Goal: Navigation & Orientation: Find specific page/section

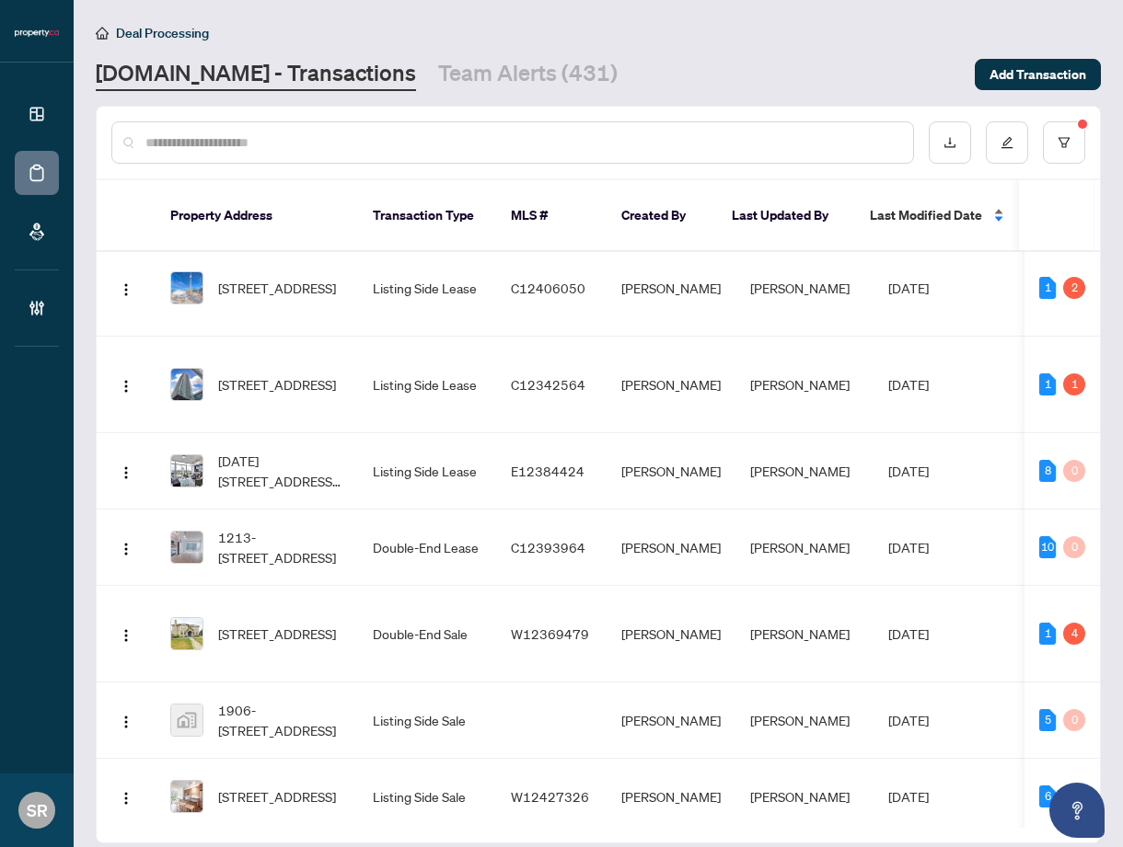
click at [991, 205] on div "Last Modified Date" at bounding box center [937, 215] width 136 height 20
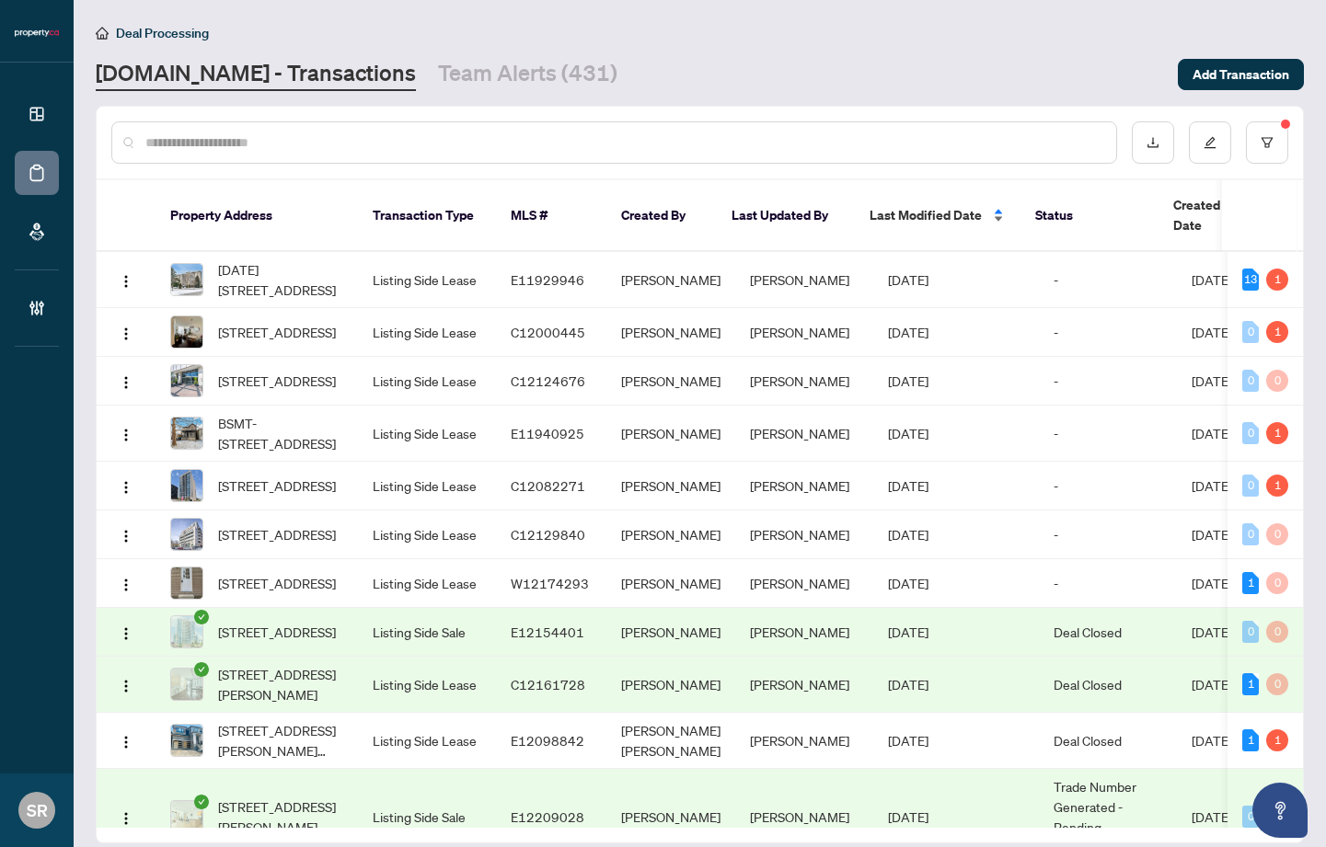
click at [996, 205] on div "Last Modified Date" at bounding box center [937, 215] width 136 height 20
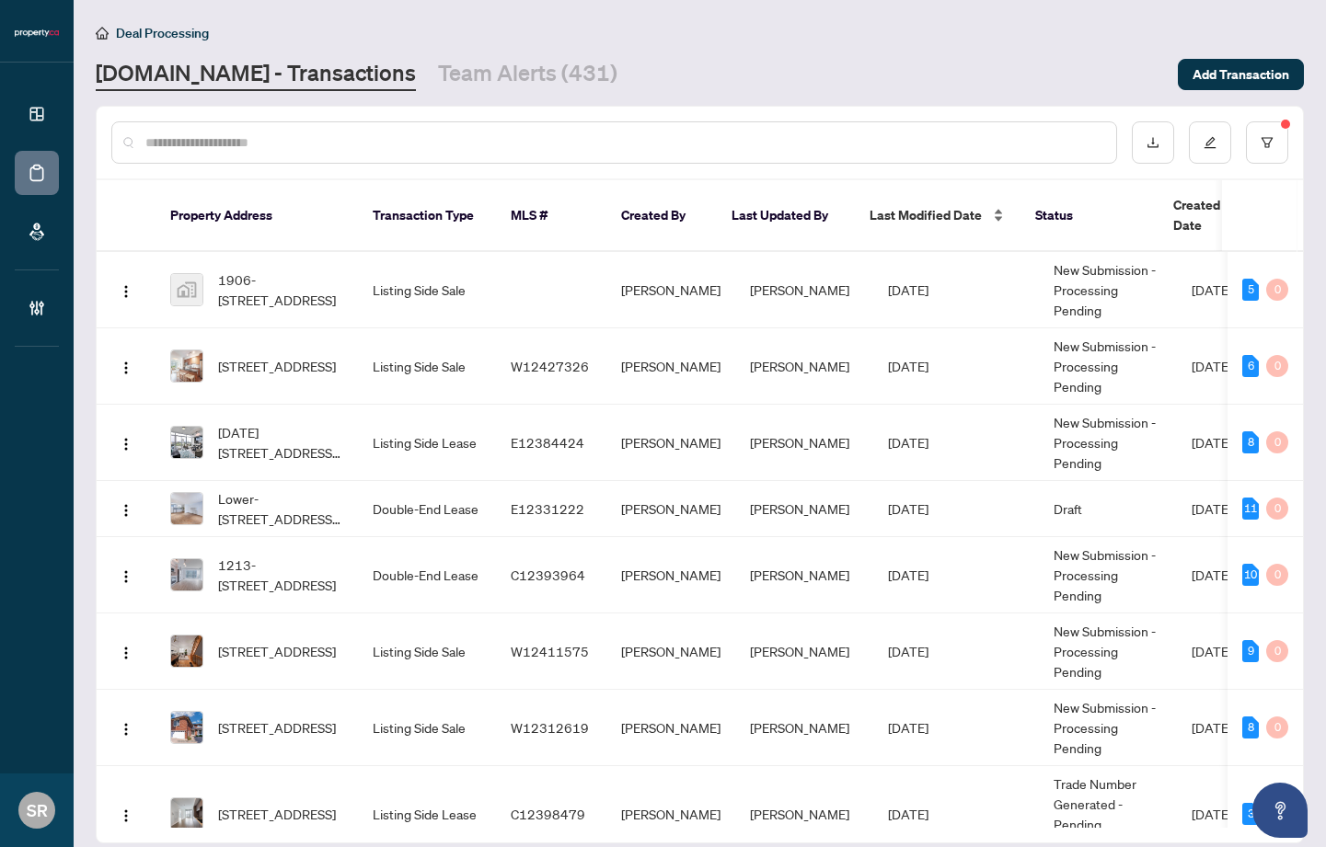
click at [997, 208] on div "Last Modified Date" at bounding box center [937, 215] width 136 height 20
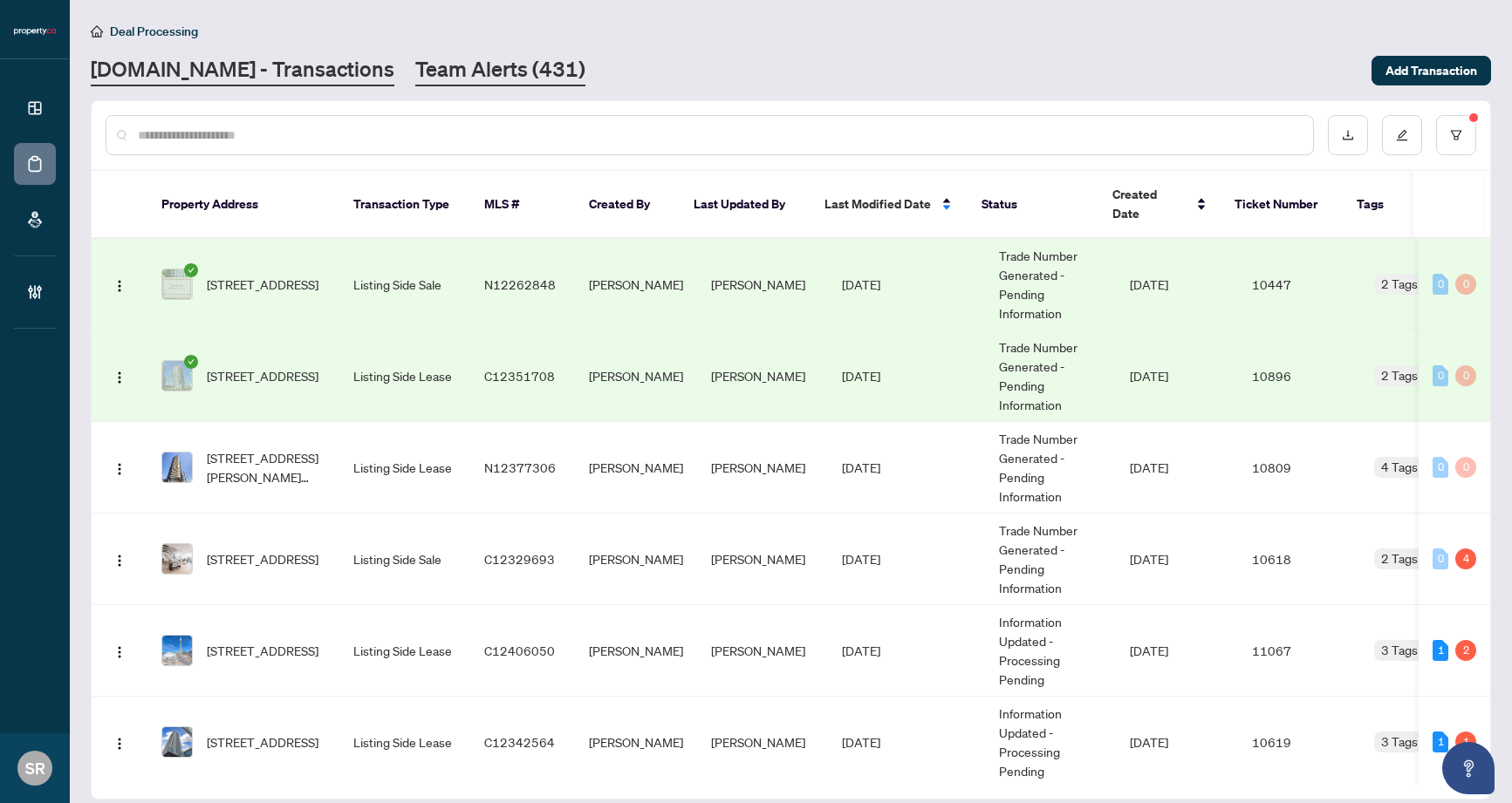
click at [475, 61] on link "Team Alerts (431)" at bounding box center [500, 70] width 170 height 31
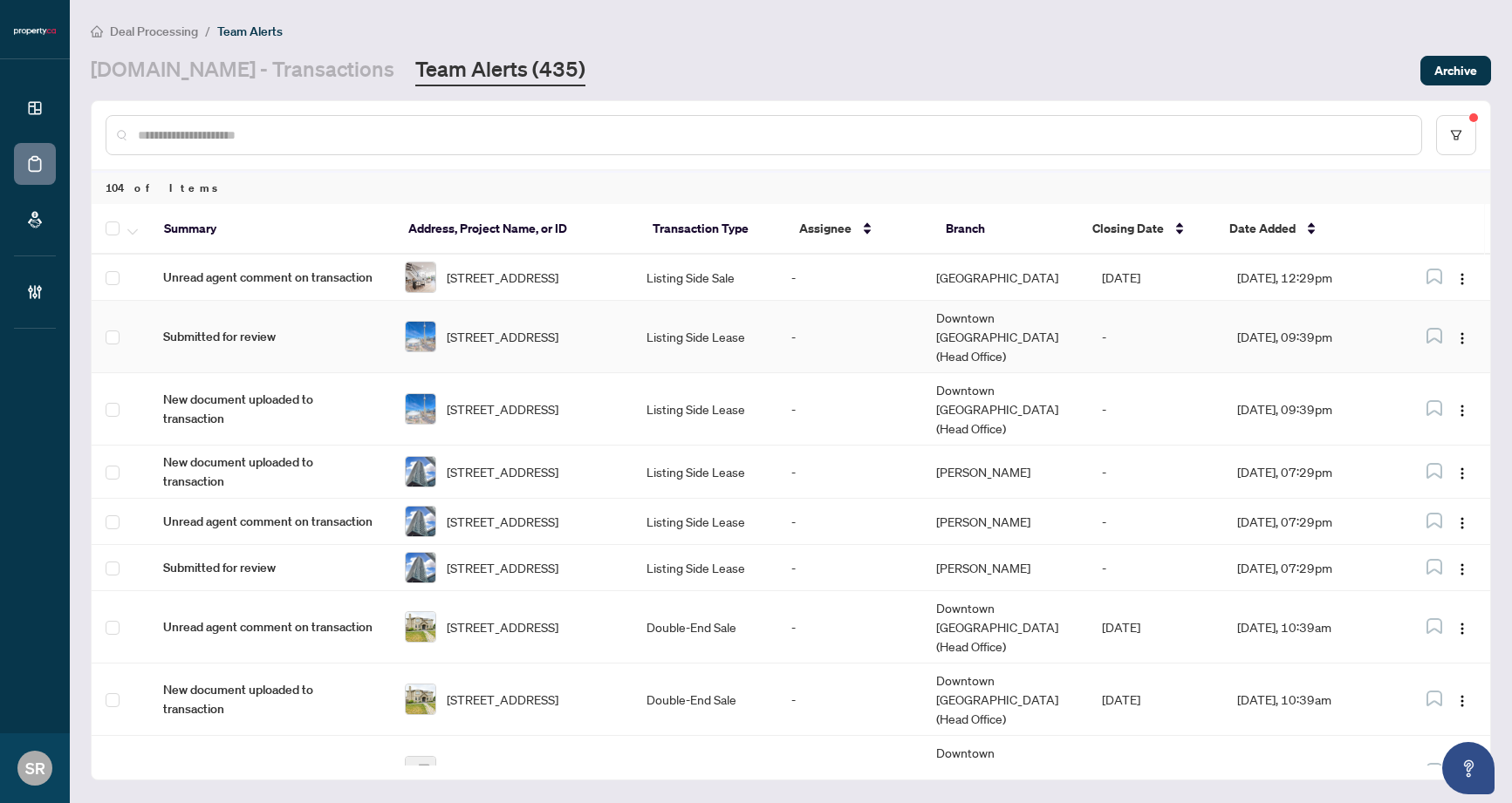
click at [811, 325] on td "-" at bounding box center [849, 337] width 145 height 72
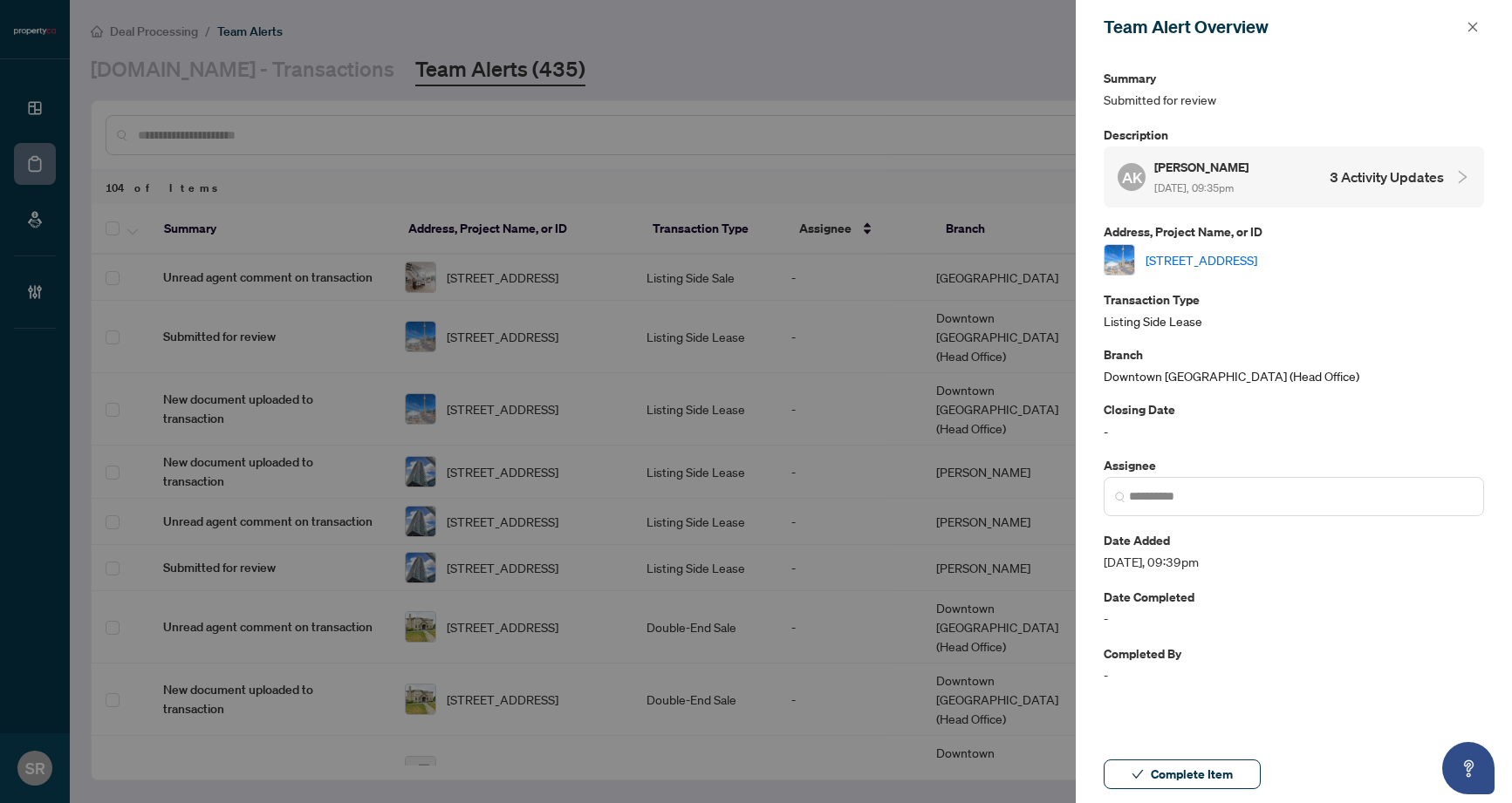
click at [1064, 26] on button "button" at bounding box center [1472, 27] width 23 height 21
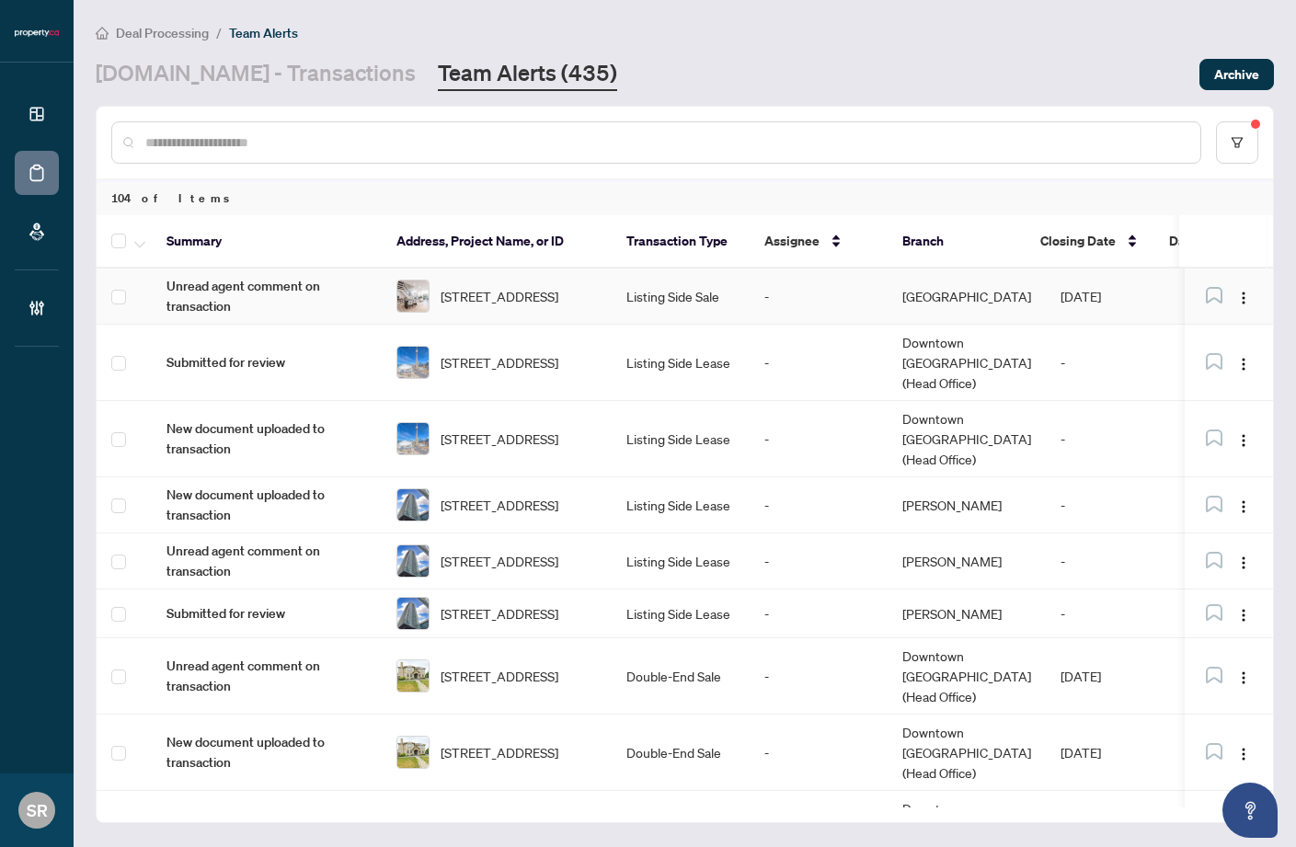
click at [558, 306] on span "[STREET_ADDRESS]" at bounding box center [500, 296] width 118 height 20
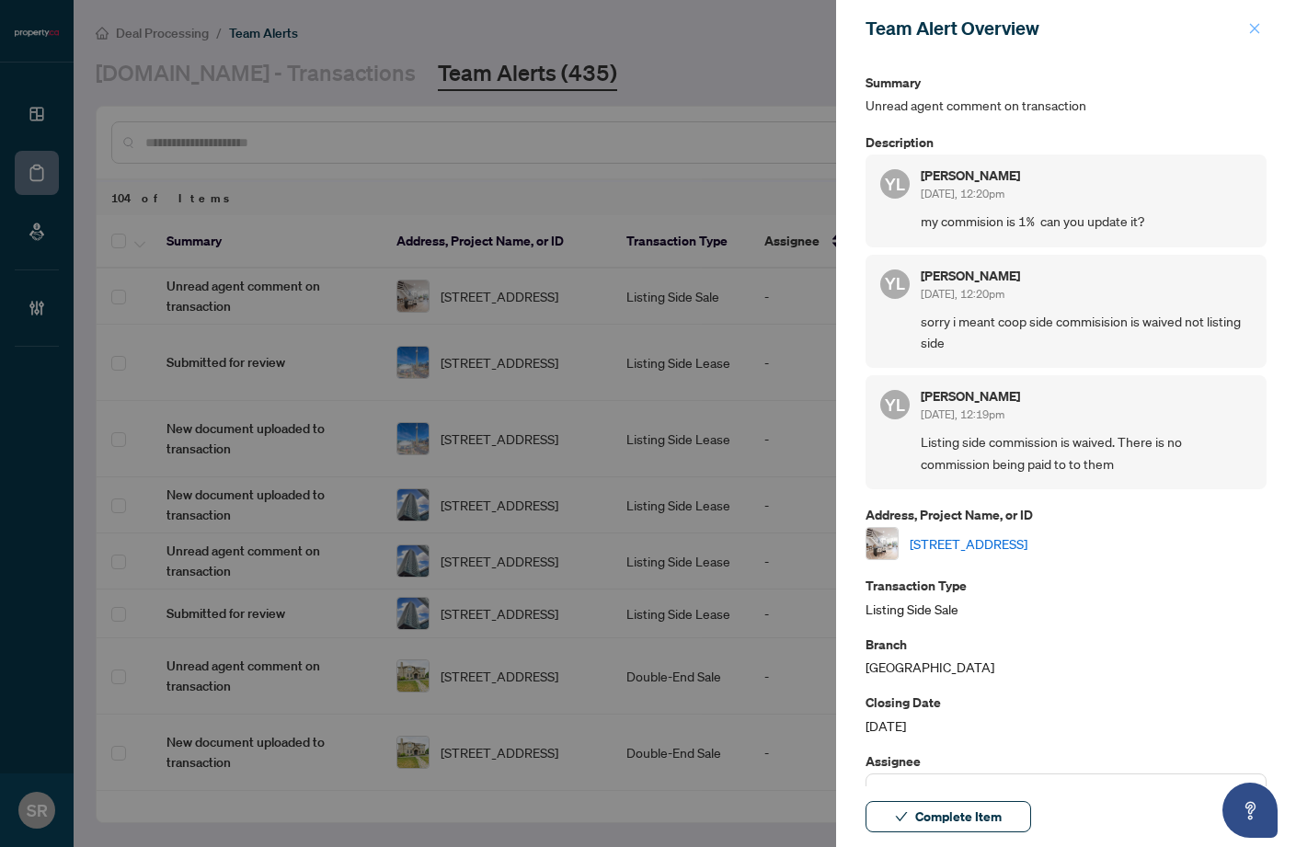
click at [1122, 26] on button "button" at bounding box center [1255, 28] width 24 height 22
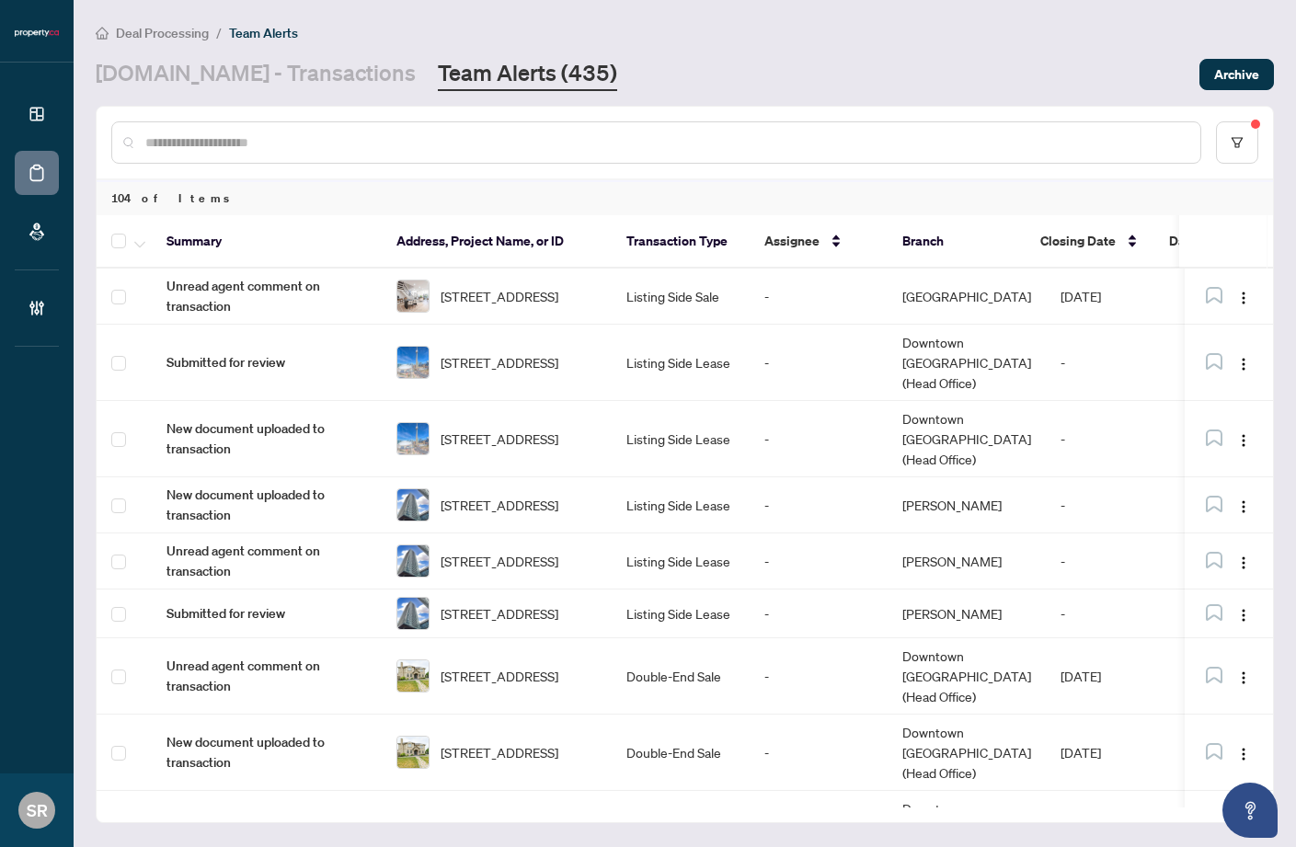
click at [475, 73] on link "Team Alerts (435)" at bounding box center [527, 74] width 179 height 33
click at [217, 86] on link "[DOMAIN_NAME] - Transactions" at bounding box center [256, 74] width 320 height 33
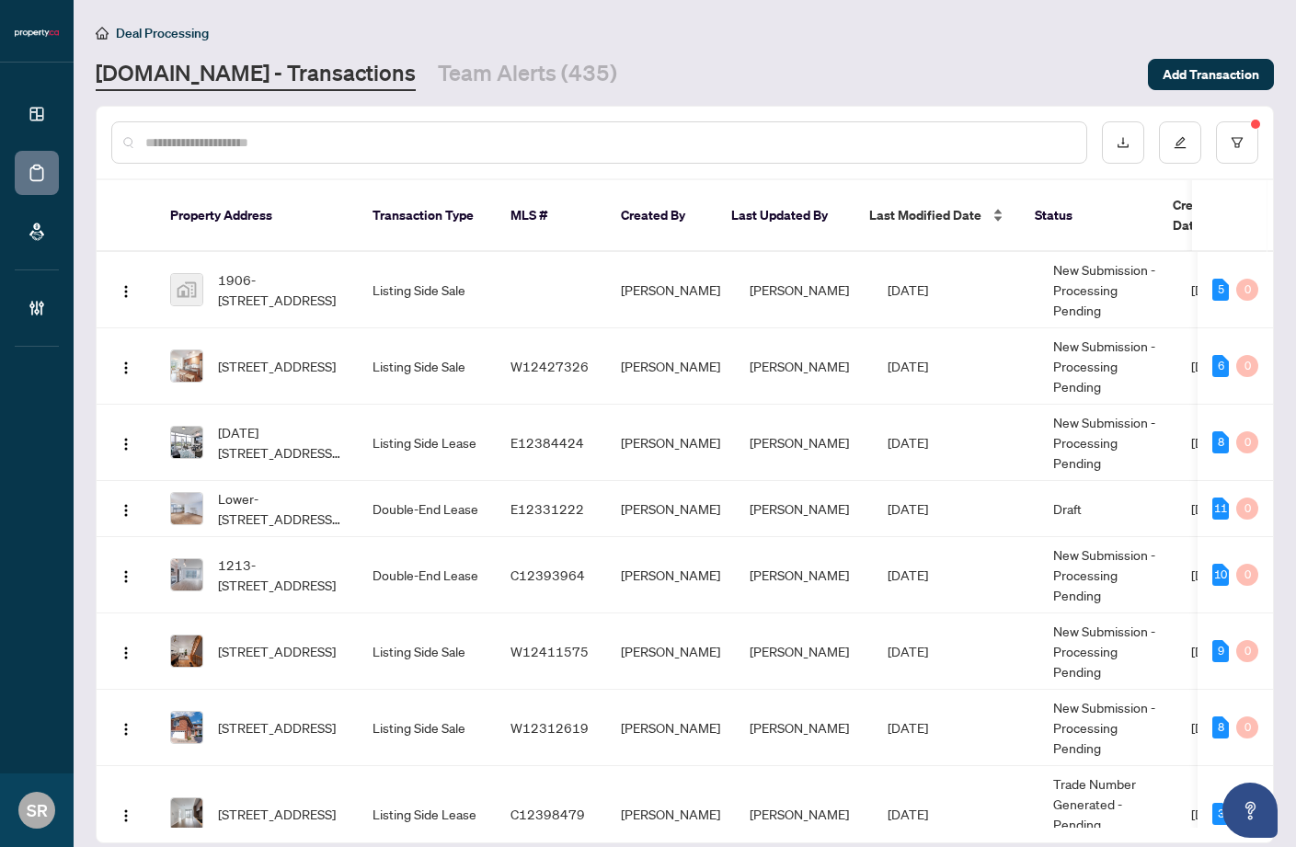
click at [997, 205] on div "Last Modified Date" at bounding box center [937, 215] width 136 height 20
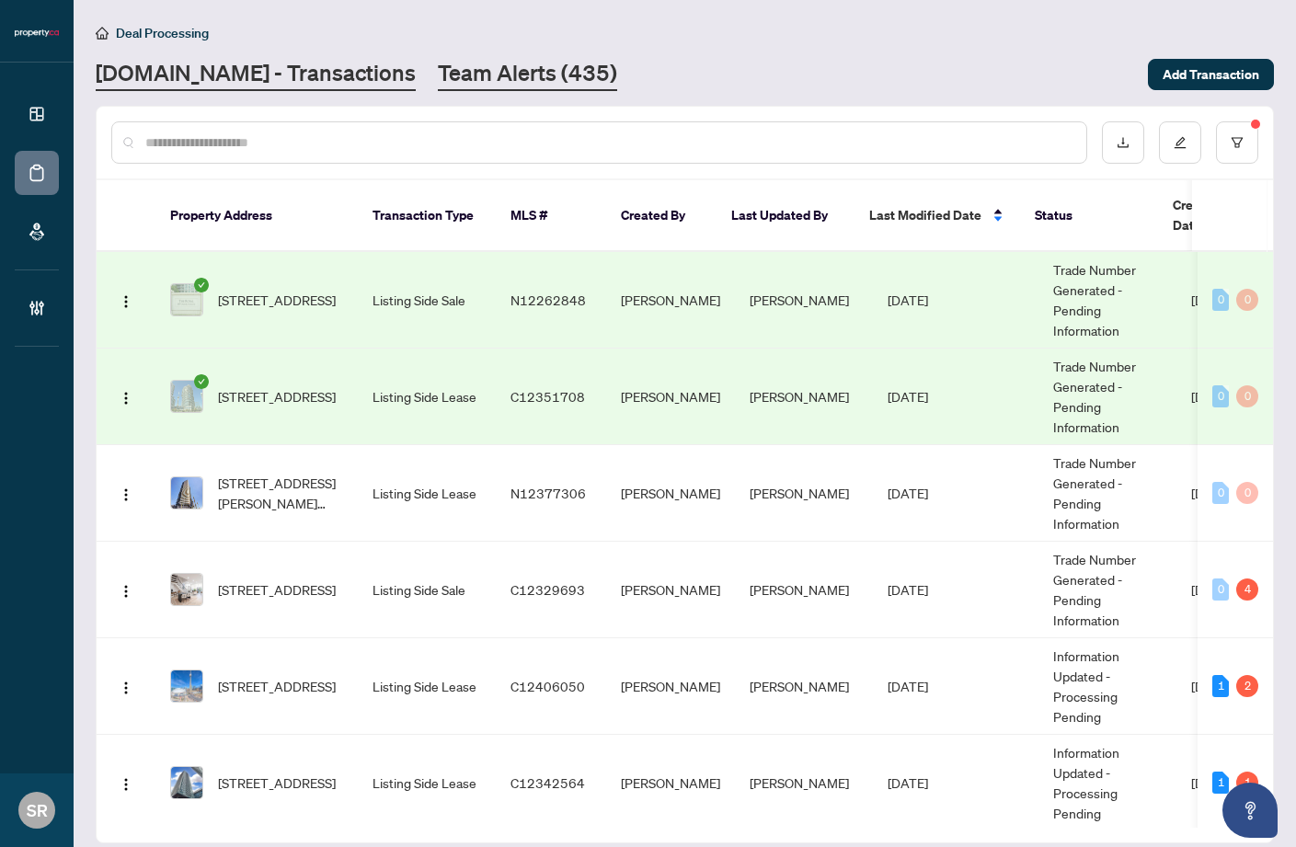
click at [481, 71] on link "Team Alerts (435)" at bounding box center [527, 74] width 179 height 33
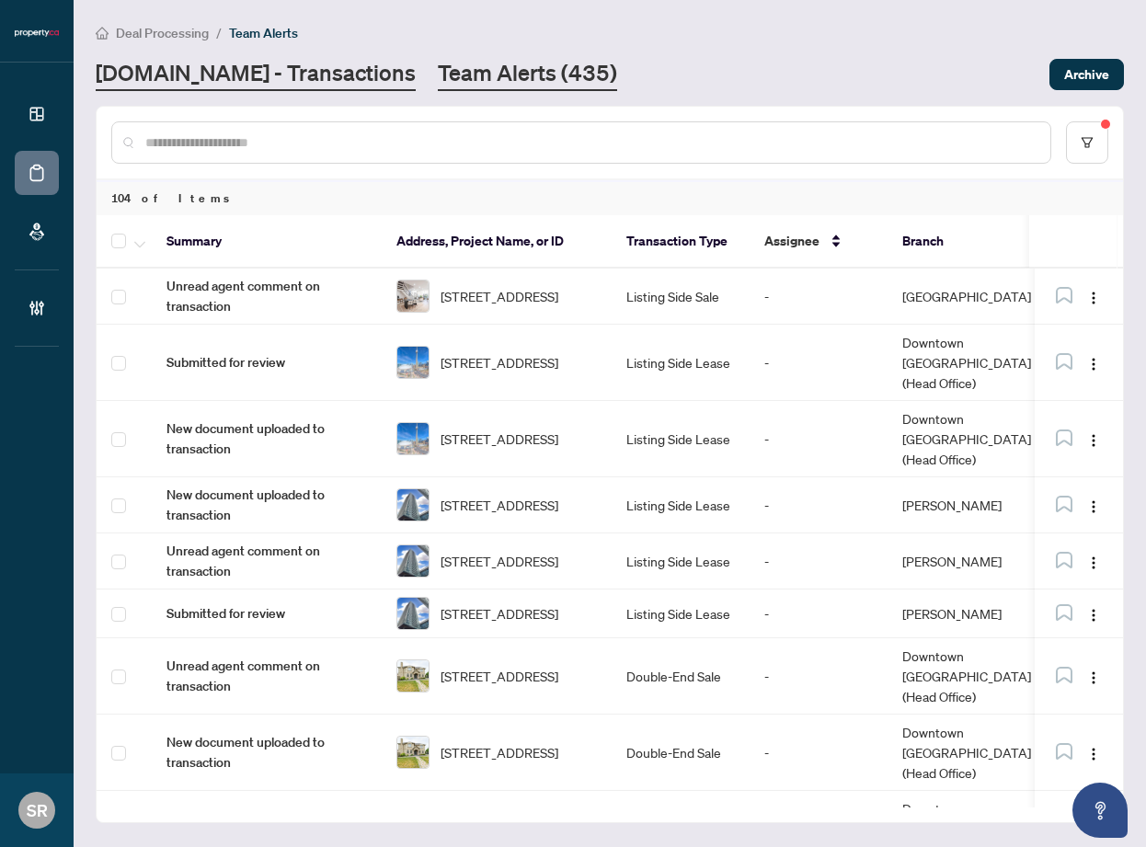
click at [327, 64] on link "[DOMAIN_NAME] - Transactions" at bounding box center [256, 74] width 320 height 33
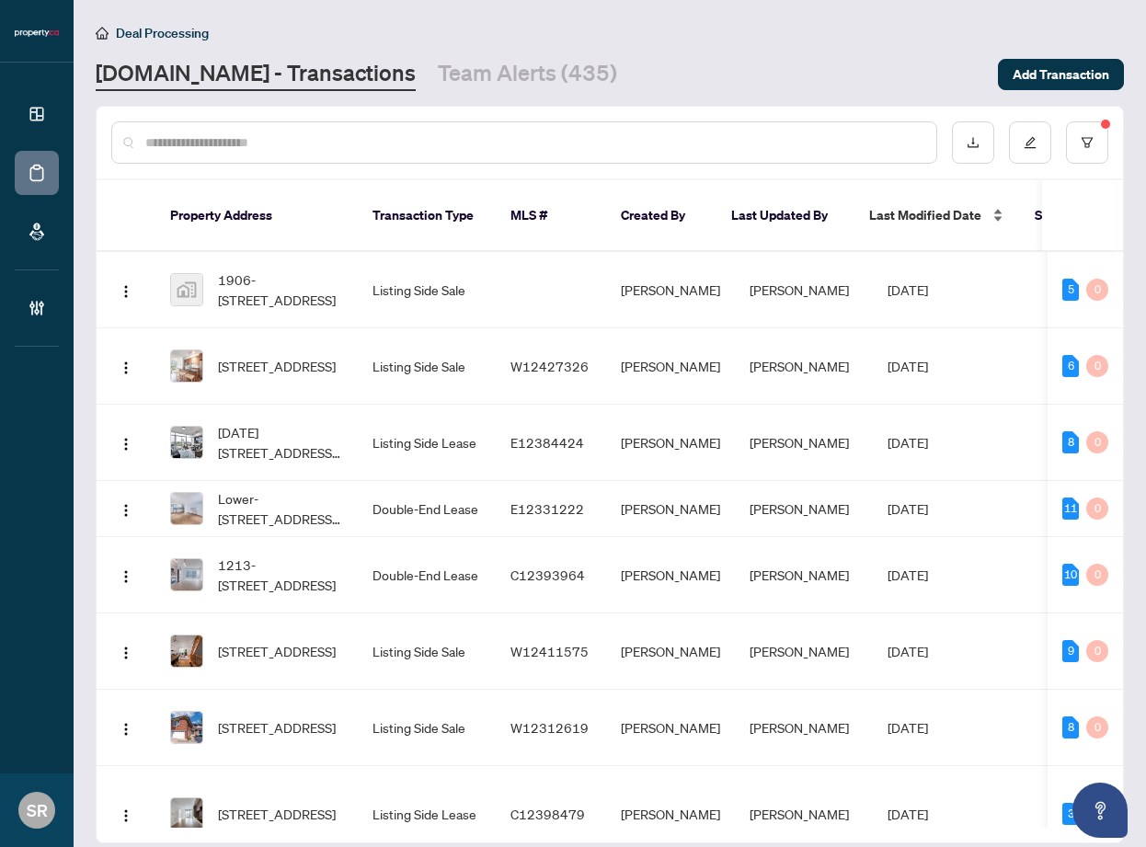
click at [997, 205] on div "Last Modified Date" at bounding box center [937, 215] width 136 height 20
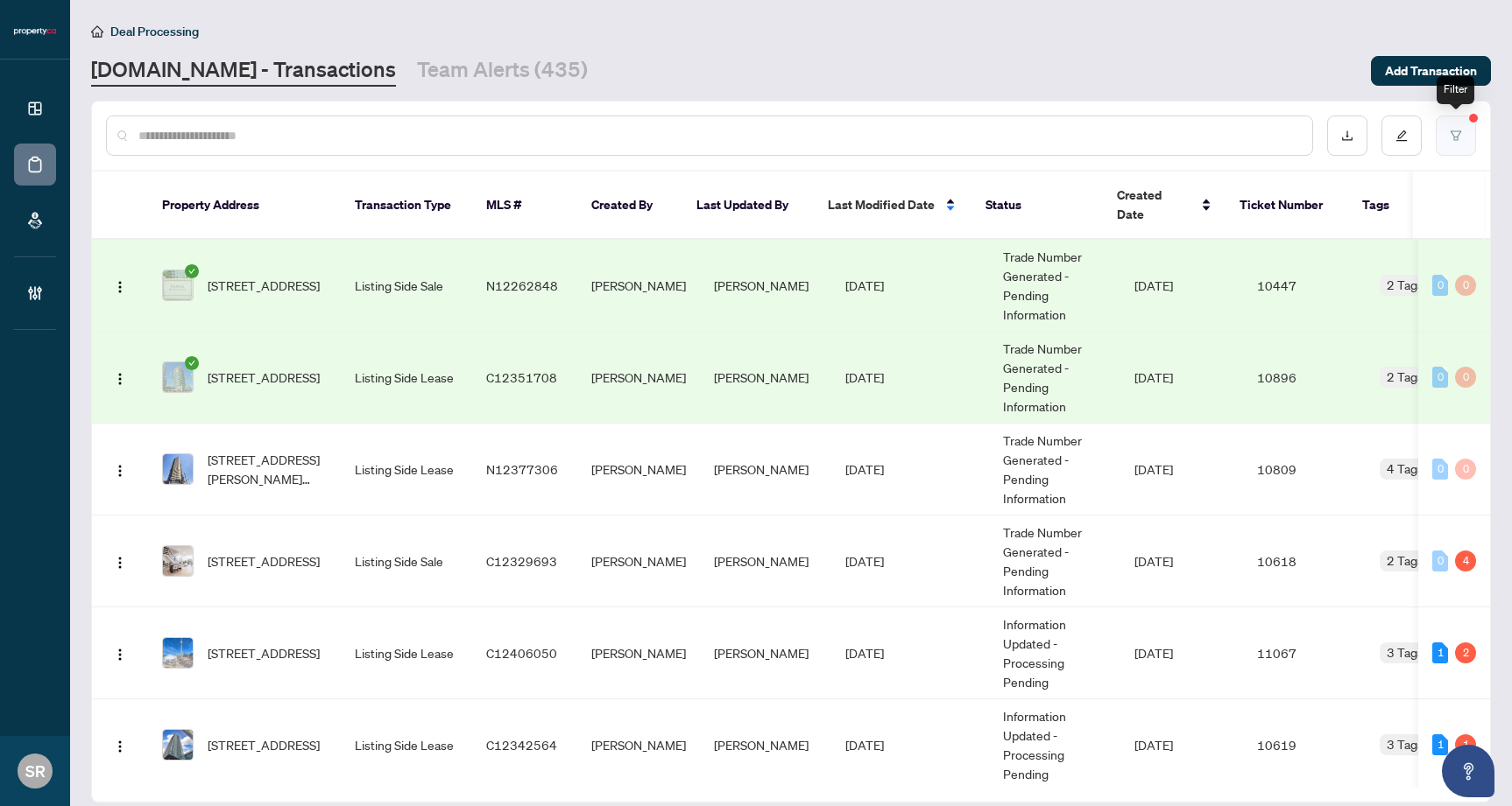
click at [1068, 132] on button "button" at bounding box center [1456, 135] width 40 height 40
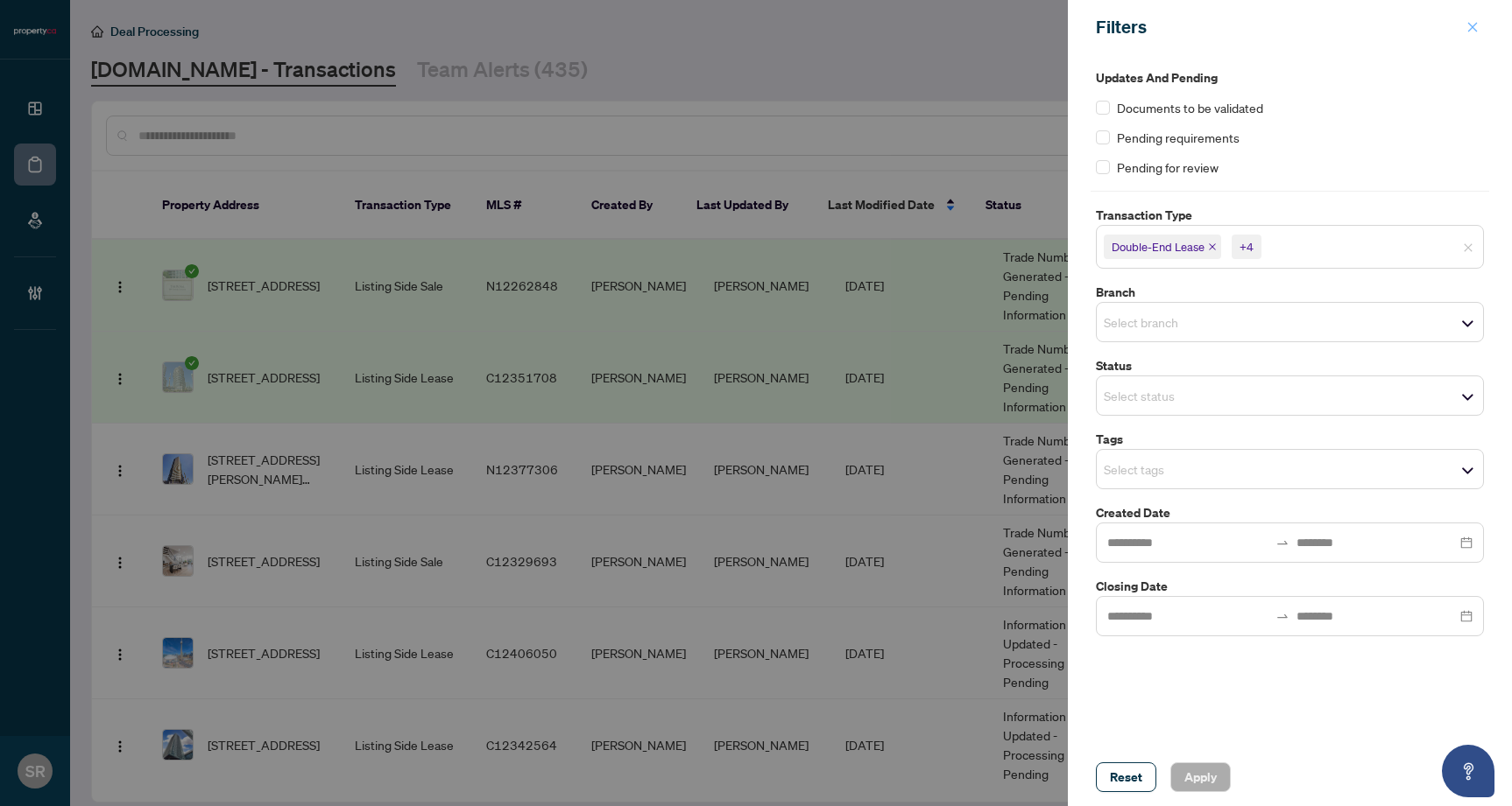
click at [1068, 28] on button "button" at bounding box center [1473, 27] width 23 height 21
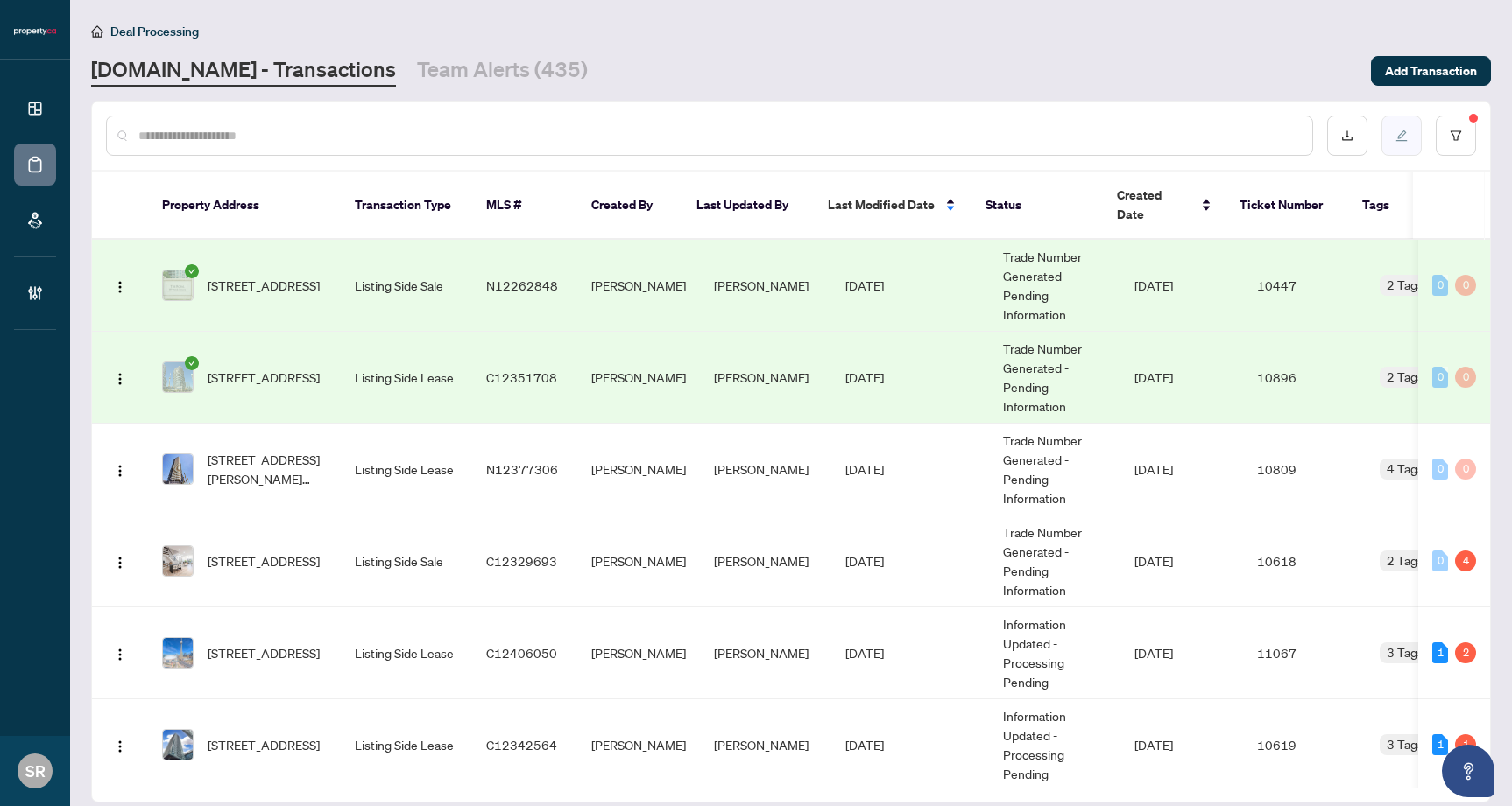
click at [1068, 140] on button "button" at bounding box center [1402, 135] width 40 height 40
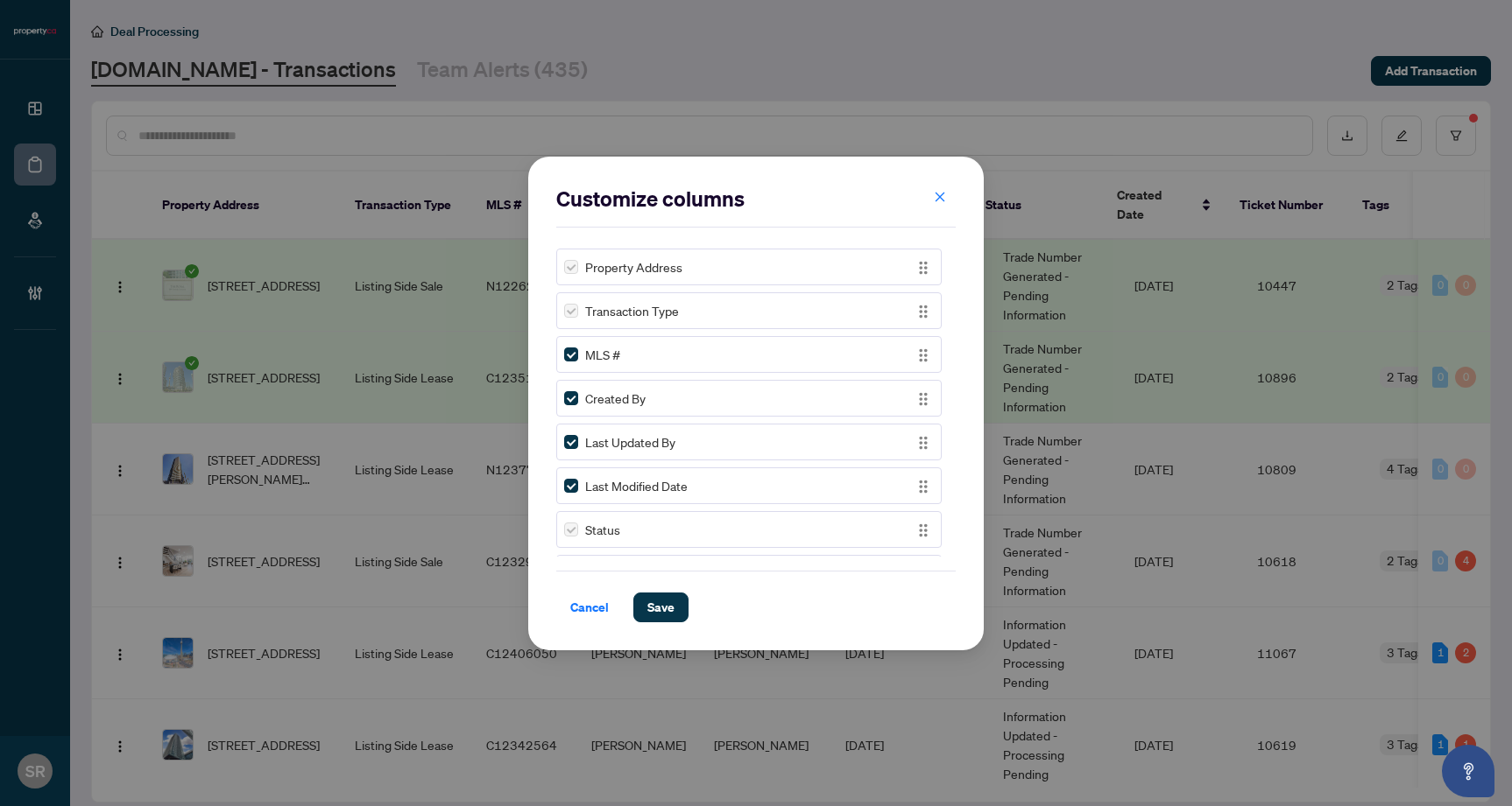
scroll to position [120, 0]
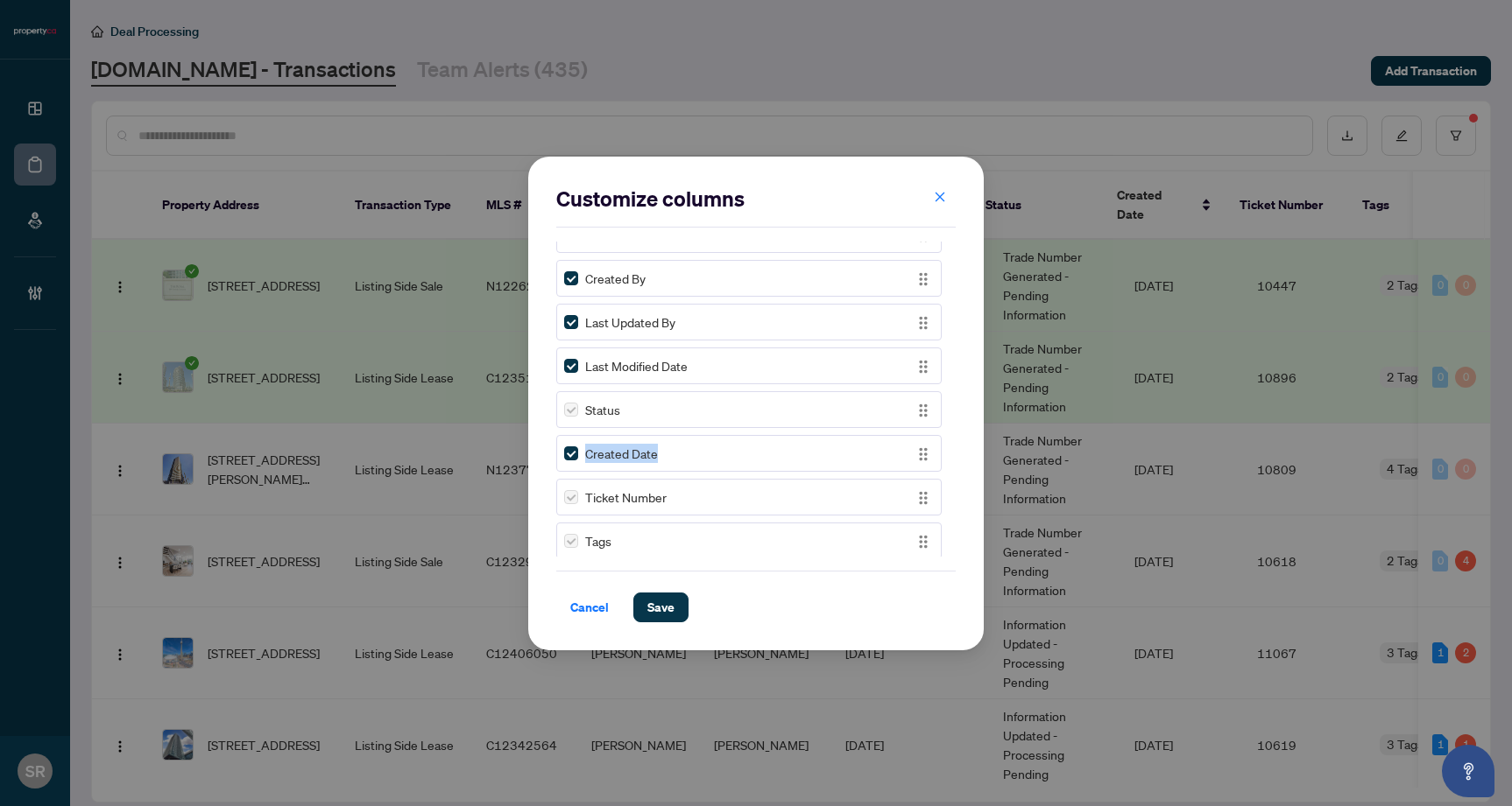
drag, startPoint x: 724, startPoint y: 459, endPoint x: 722, endPoint y: 429, distance: 30.1
click at [722, 429] on div "Property Address Transaction Type MLS # Created By Last Updated By Last Modifie…" at bounding box center [756, 399] width 400 height 315
drag, startPoint x: 922, startPoint y: 455, endPoint x: 917, endPoint y: 405, distance: 50.2
click at [917, 405] on img "button" at bounding box center [924, 408] width 19 height 19
click at [660, 606] on span "Save" at bounding box center [661, 607] width 28 height 28
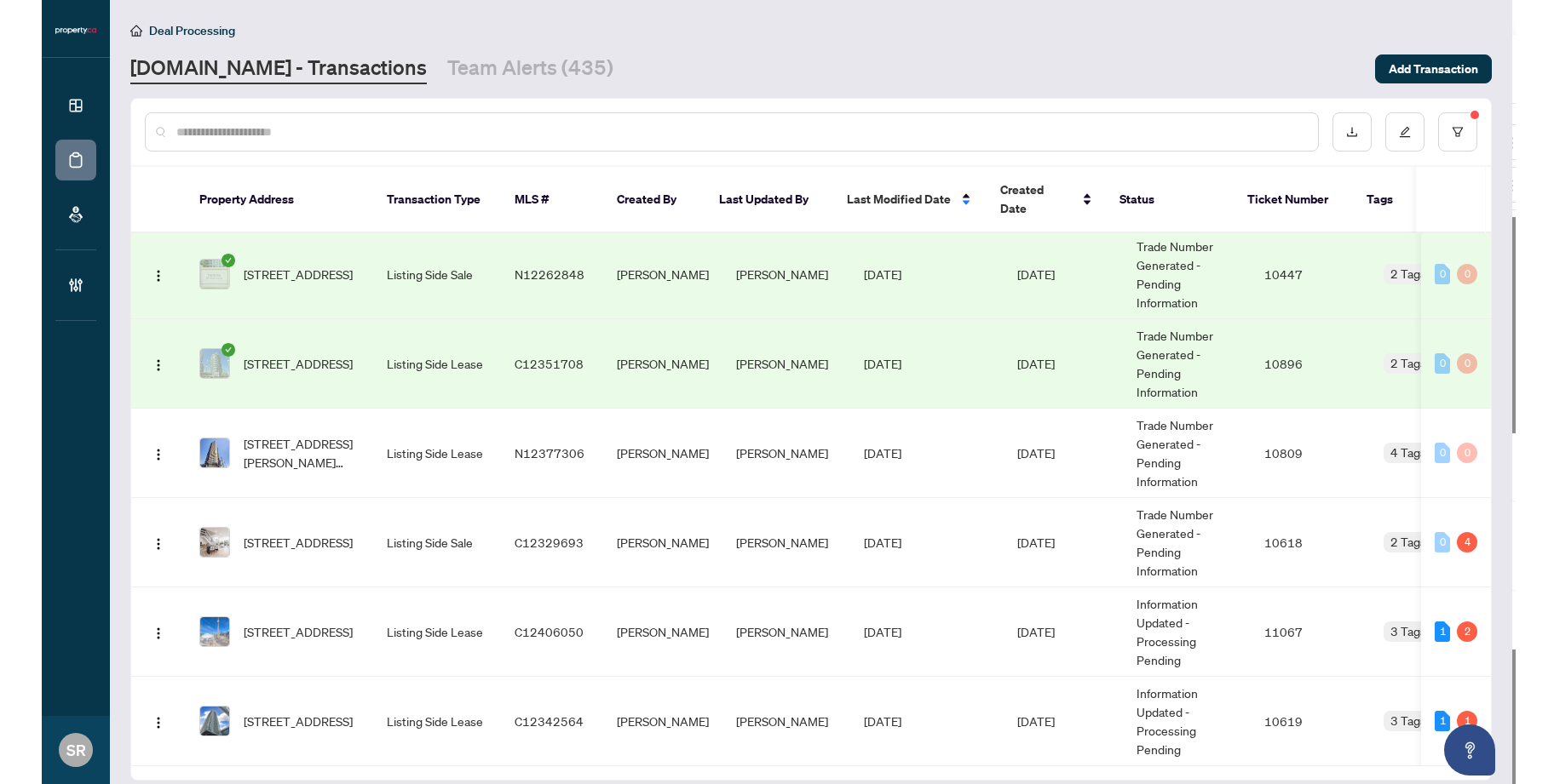
scroll to position [0, 0]
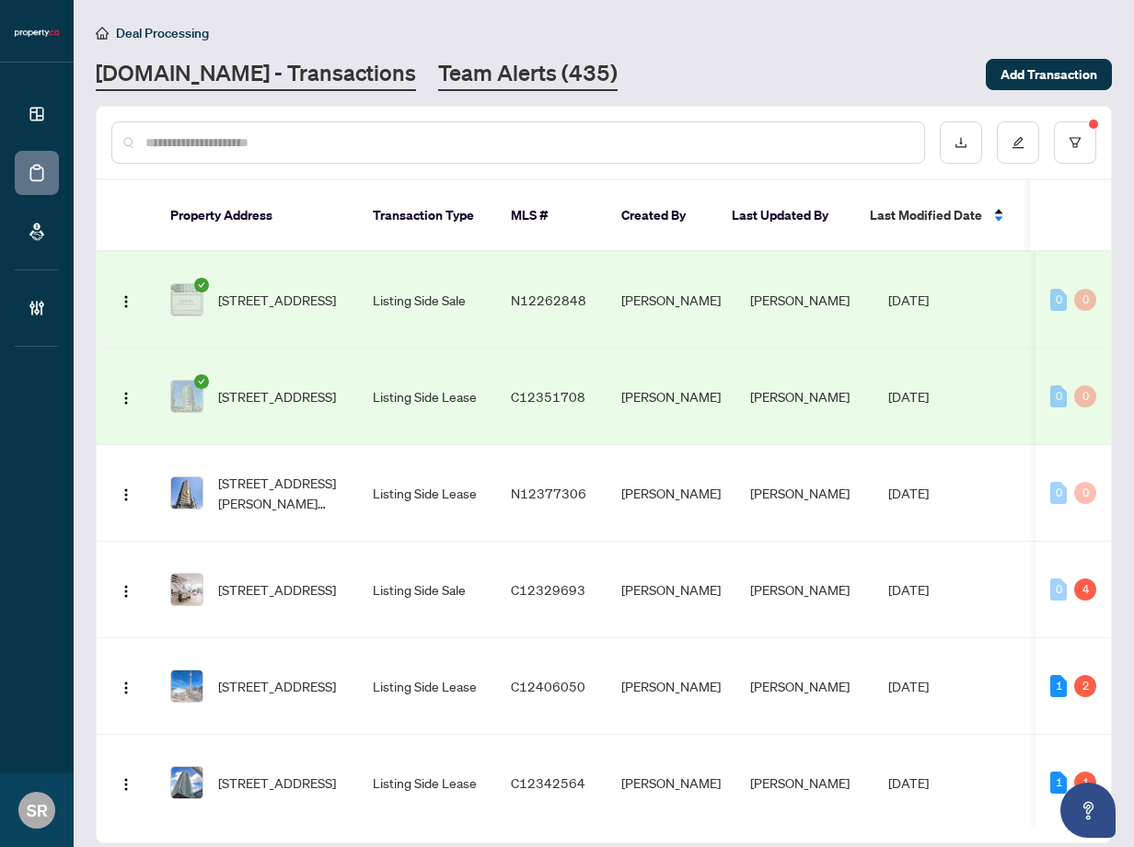
click at [488, 65] on link "Team Alerts (435)" at bounding box center [527, 74] width 179 height 33
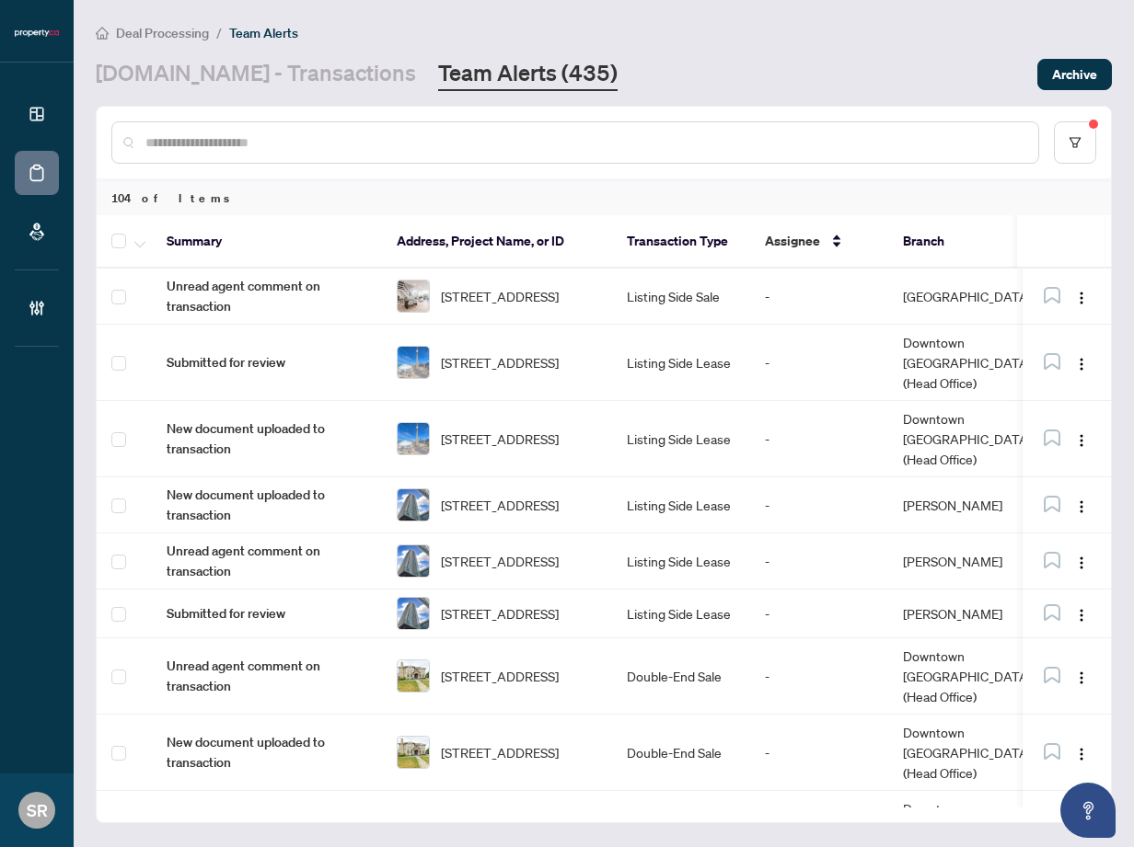
click at [1122, 213] on main "Deal Processing / Team Alerts [DOMAIN_NAME] - Transactions Team Alerts (435) Ar…" at bounding box center [604, 423] width 1060 height 847
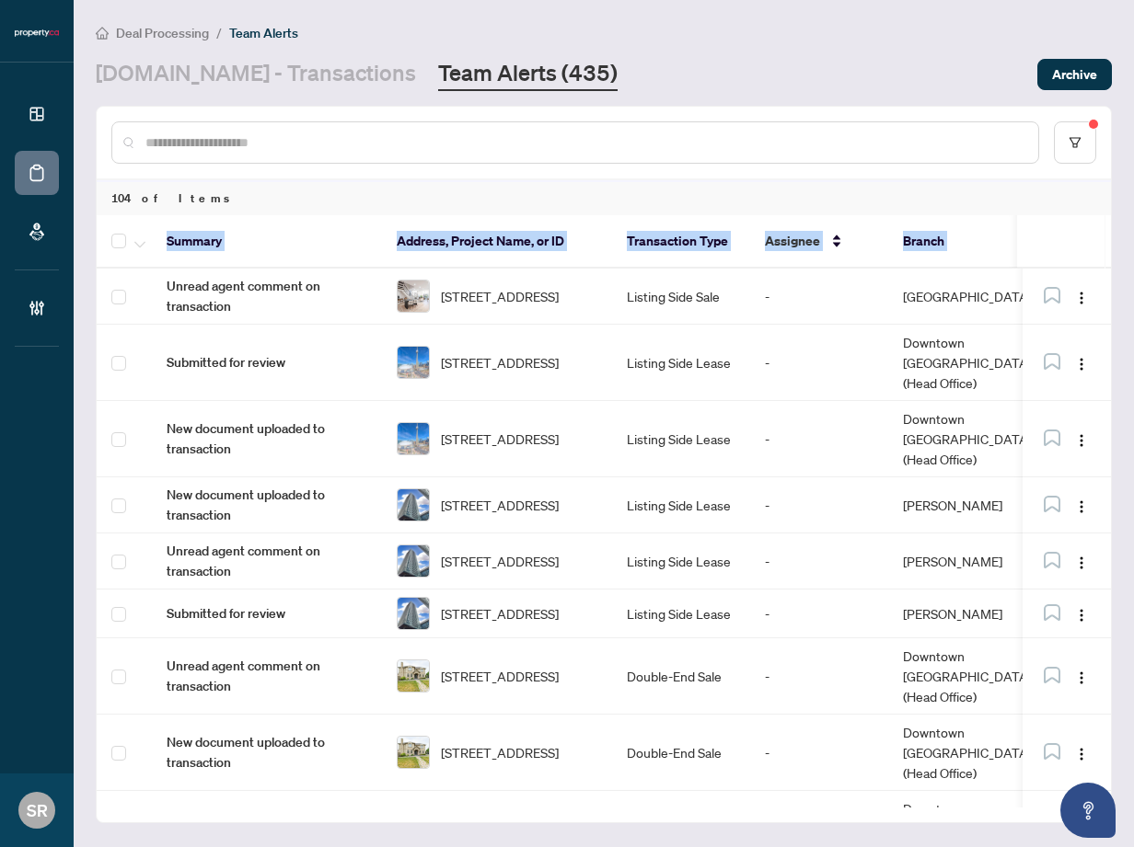
click at [1122, 210] on main "Deal Processing / Team Alerts [DOMAIN_NAME] - Transactions Team Alerts (435) Ar…" at bounding box center [604, 423] width 1060 height 847
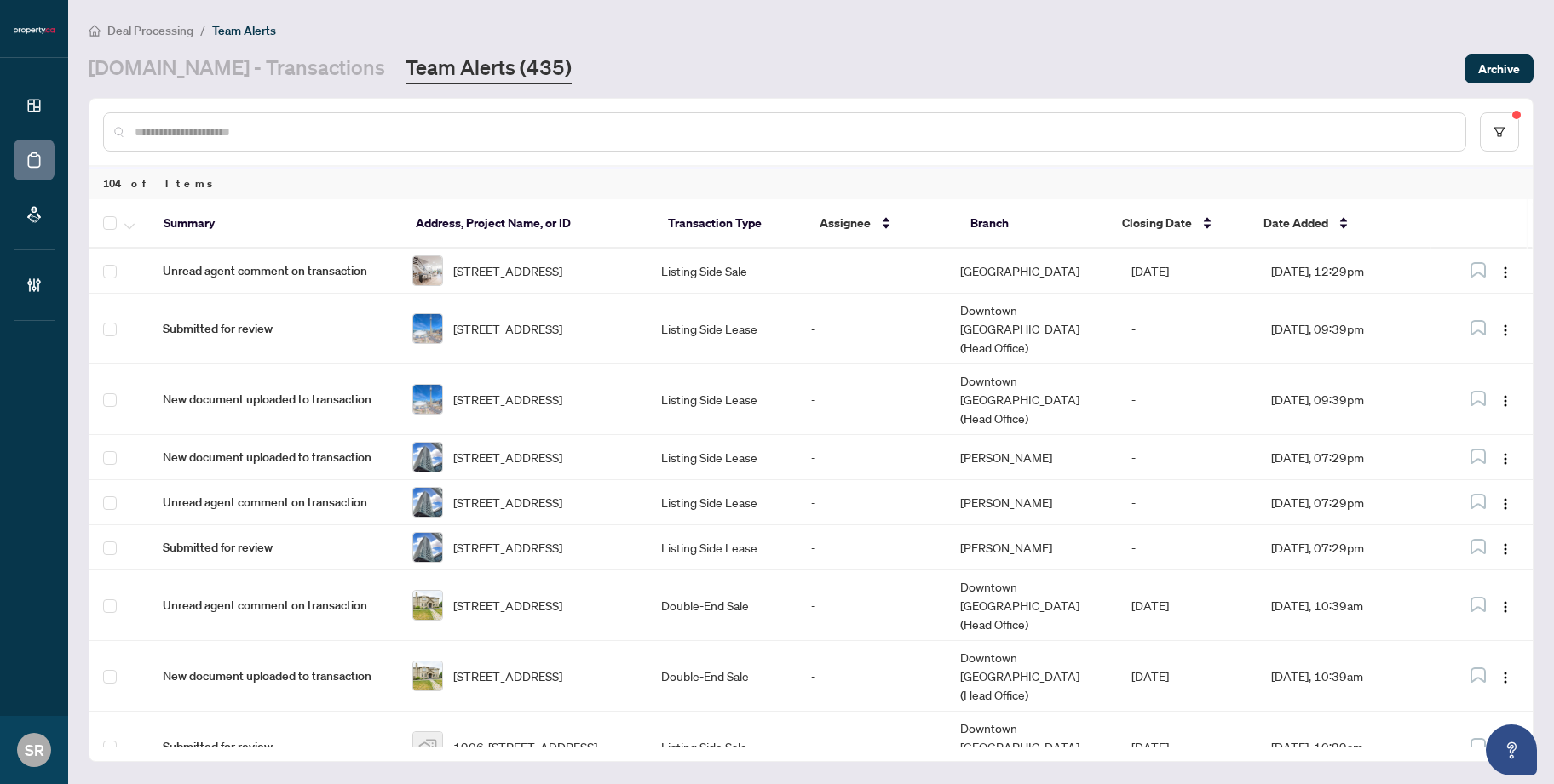
click at [473, 63] on link "Team Alerts (435)" at bounding box center [488, 68] width 166 height 31
click at [244, 60] on link "[DOMAIN_NAME] - Transactions" at bounding box center [237, 68] width 296 height 31
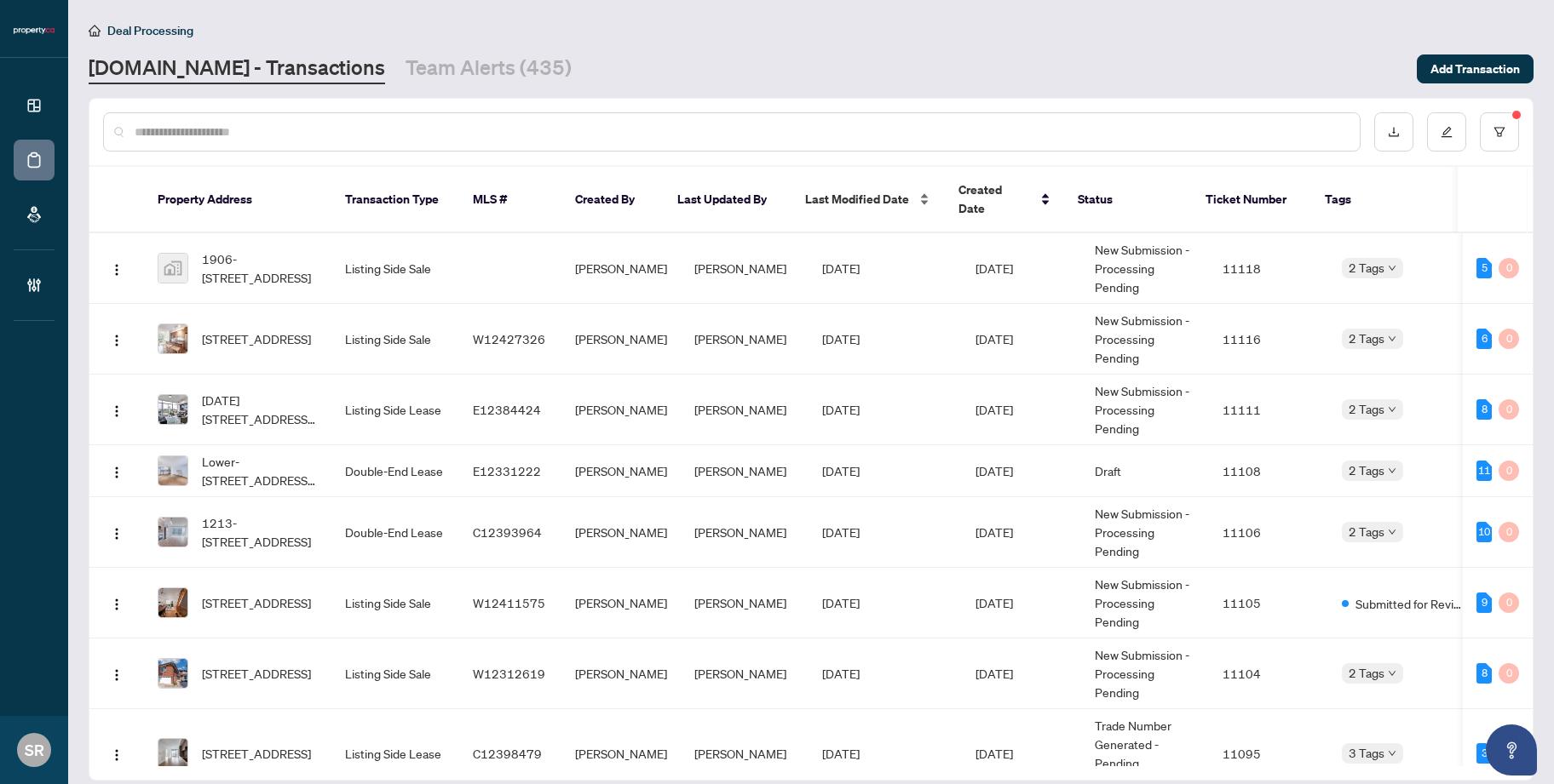
click at [921, 191] on div "Last Modified Date" at bounding box center [868, 199] width 126 height 19
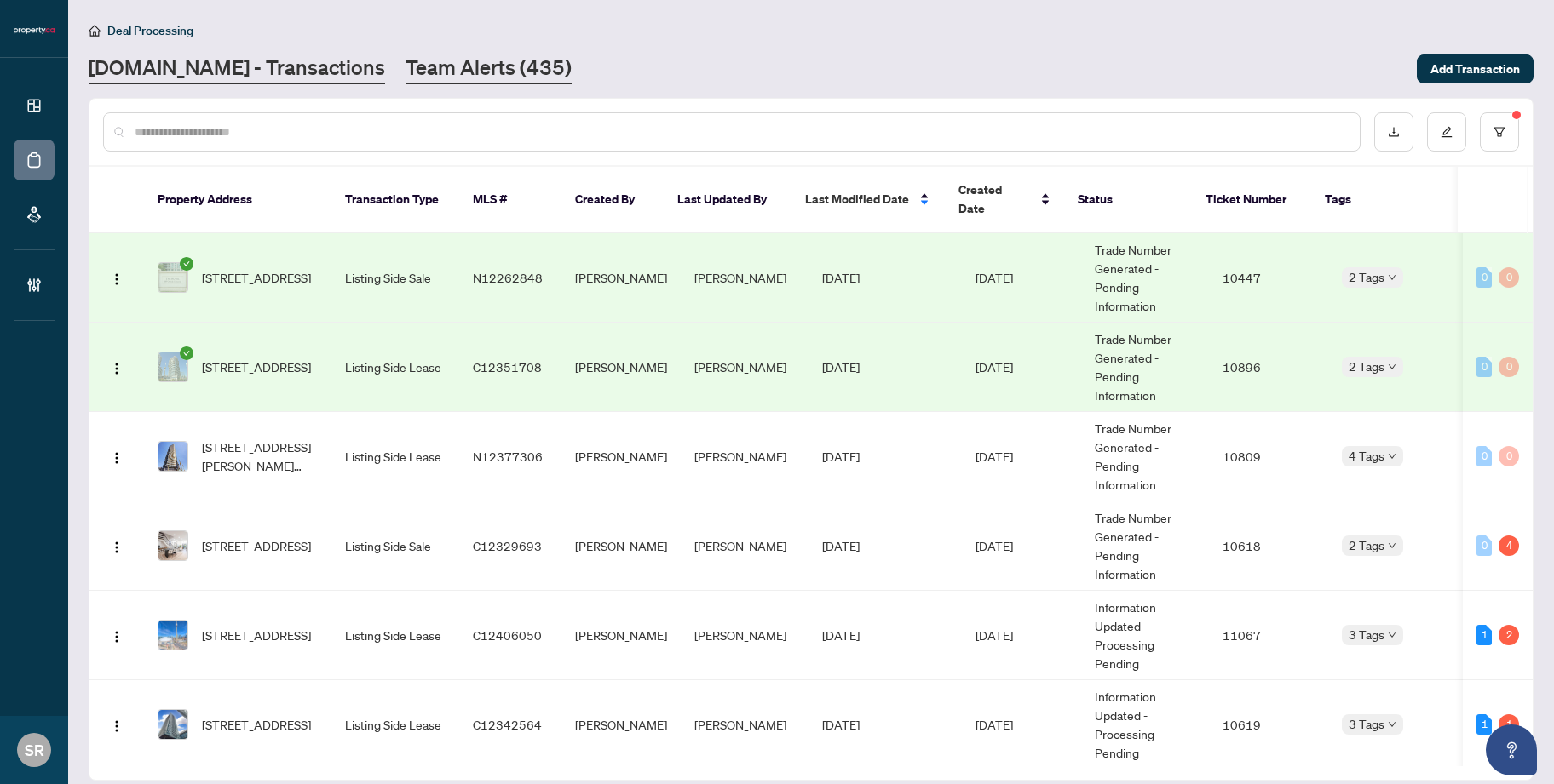
click at [455, 68] on link "Team Alerts (435)" at bounding box center [488, 68] width 166 height 31
